Goal: Register for event/course

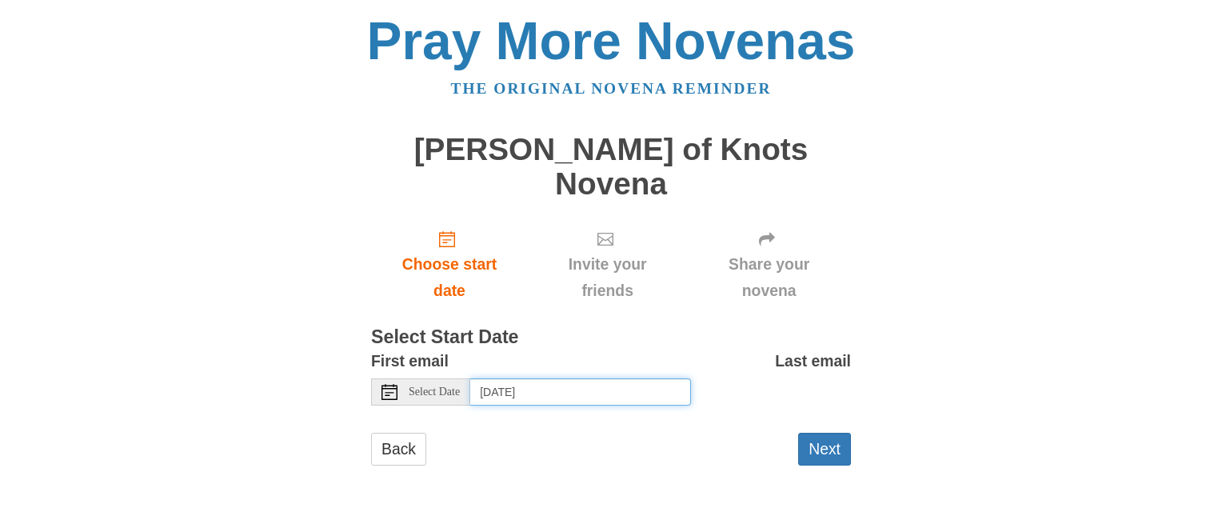
click at [570, 378] on input "Friday, October 3rd, 2025" at bounding box center [580, 391] width 221 height 27
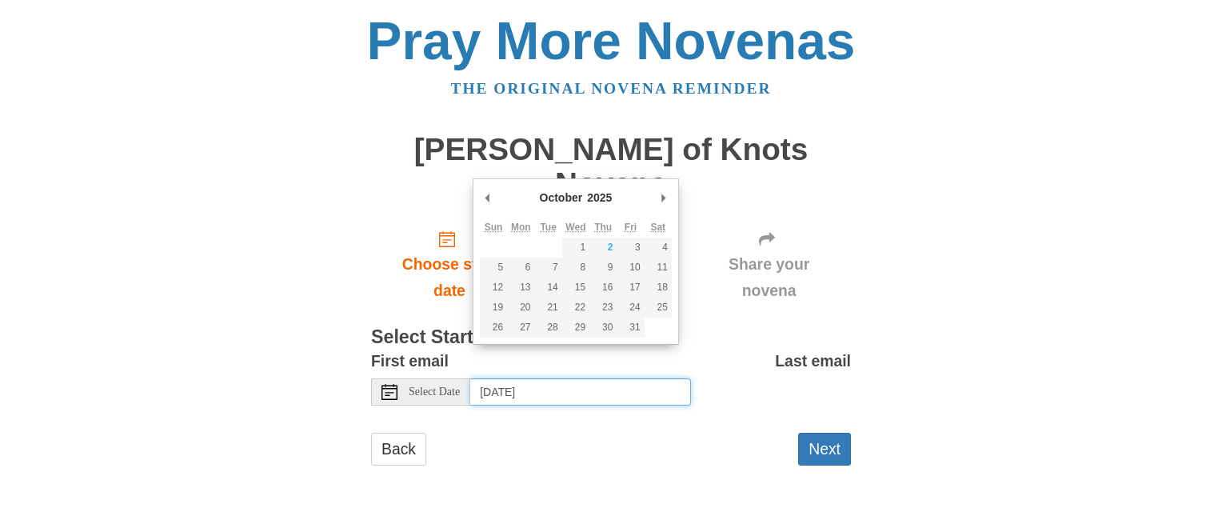
click at [573, 378] on input "Friday, October 3rd, 2025" at bounding box center [580, 391] width 221 height 27
click at [598, 434] on div "Back Next" at bounding box center [611, 457] width 480 height 48
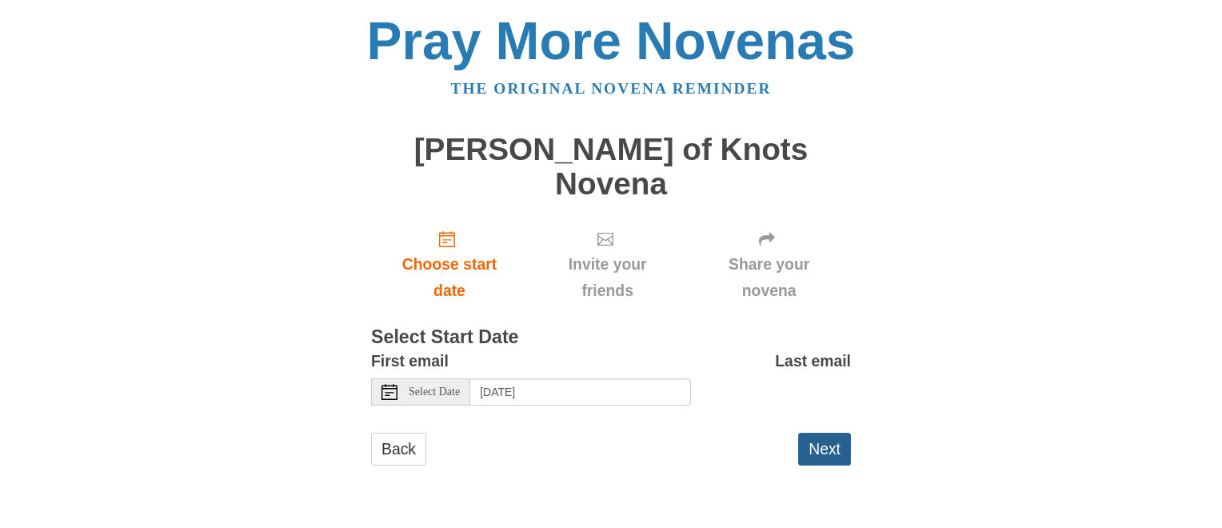
click at [814, 433] on button "Next" at bounding box center [824, 449] width 53 height 33
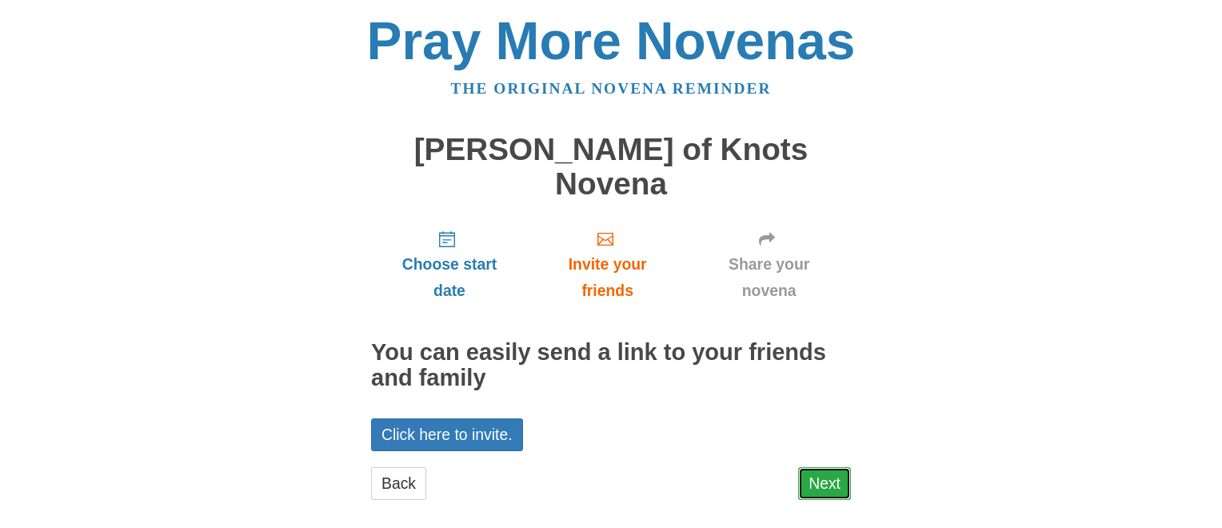
click at [821, 467] on link "Next" at bounding box center [824, 483] width 53 height 33
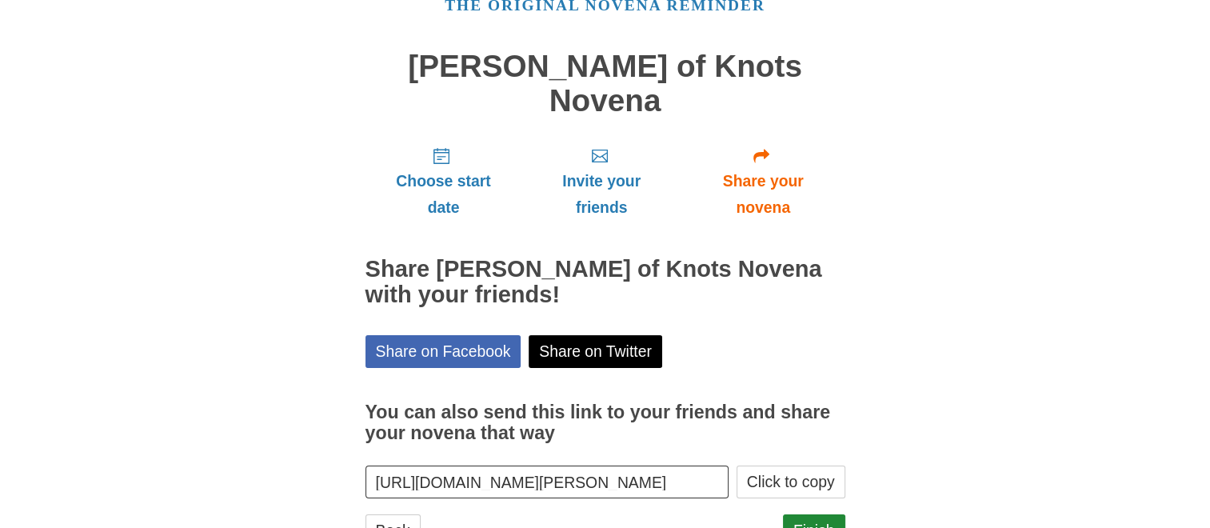
scroll to position [114, 0]
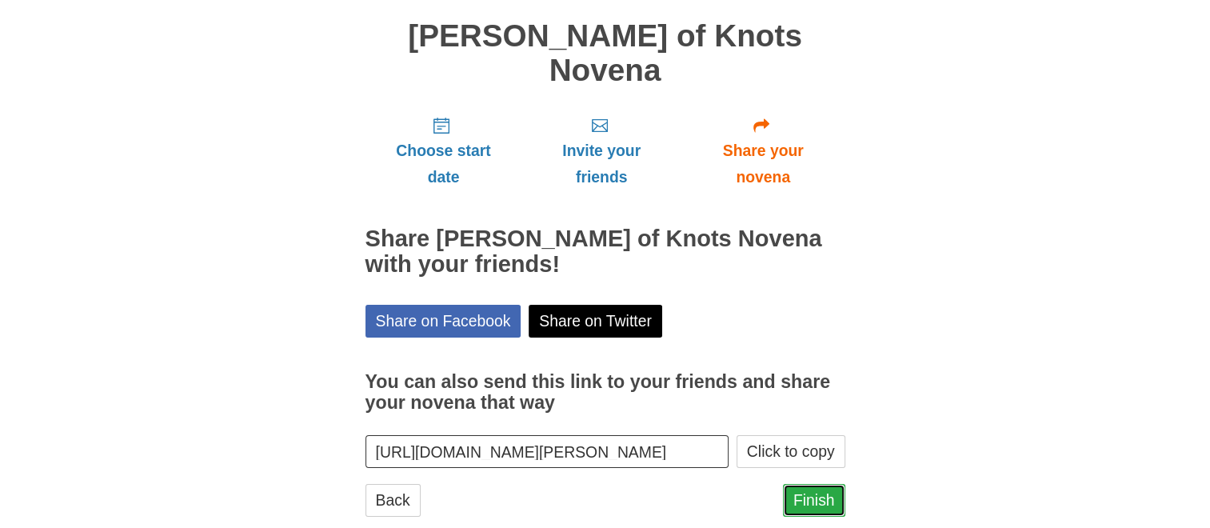
click at [811, 484] on link "Finish" at bounding box center [814, 500] width 62 height 33
